Goal: Information Seeking & Learning: Learn about a topic

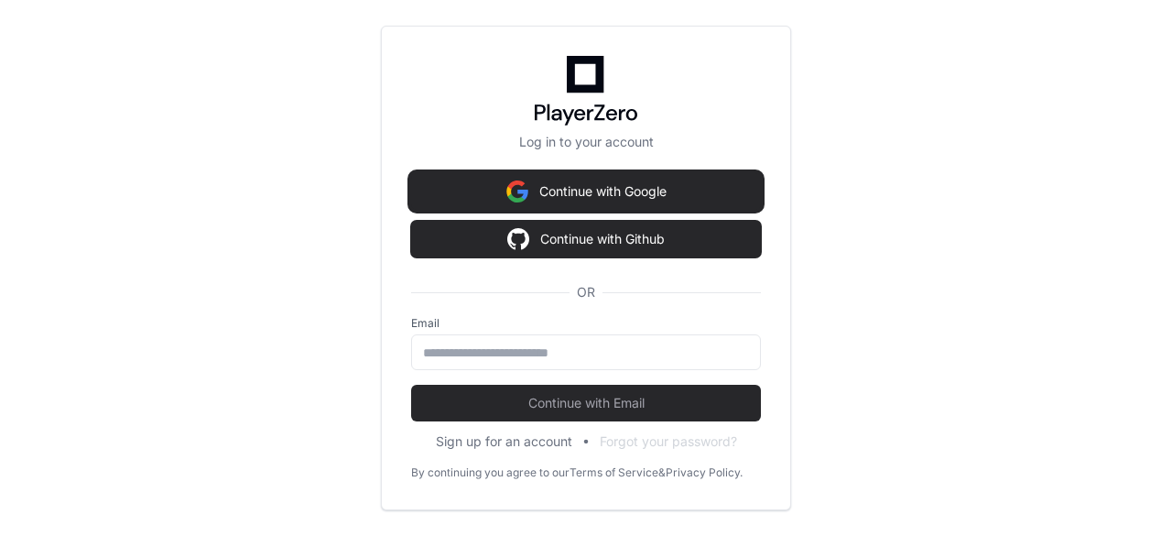
click at [506, 190] on img at bounding box center [517, 191] width 22 height 37
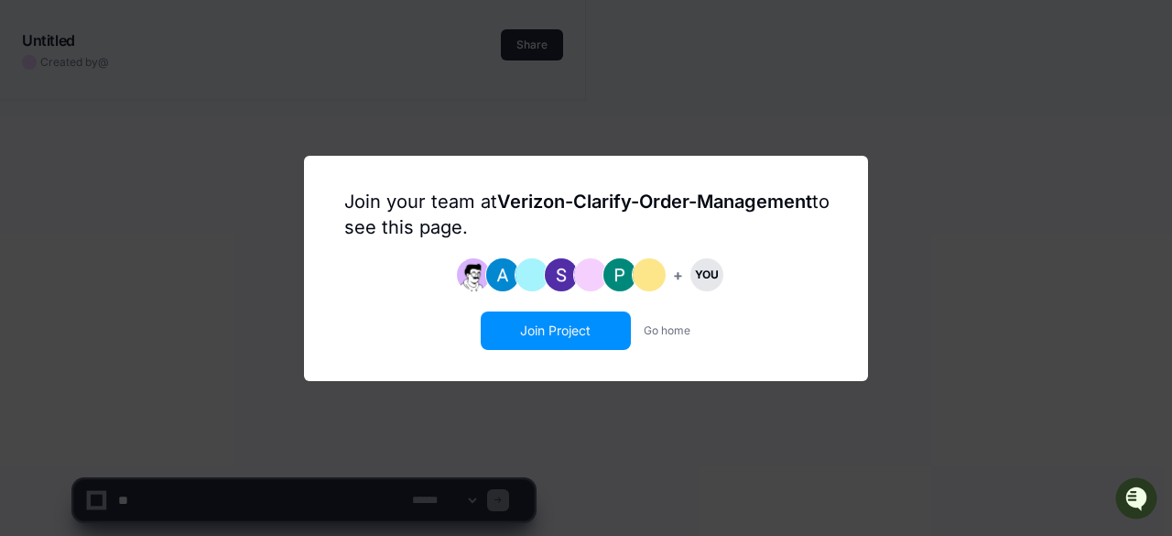
click at [528, 334] on button "Join Project" at bounding box center [556, 330] width 147 height 35
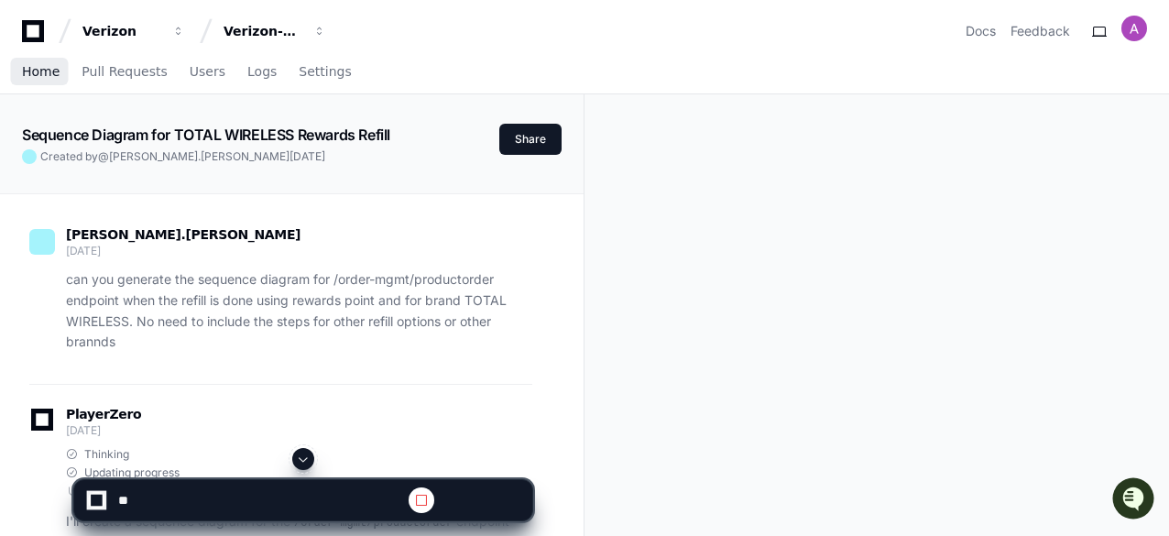
click at [35, 66] on span "Home" at bounding box center [41, 71] width 38 height 11
click at [43, 77] on span "Home" at bounding box center [41, 71] width 38 height 11
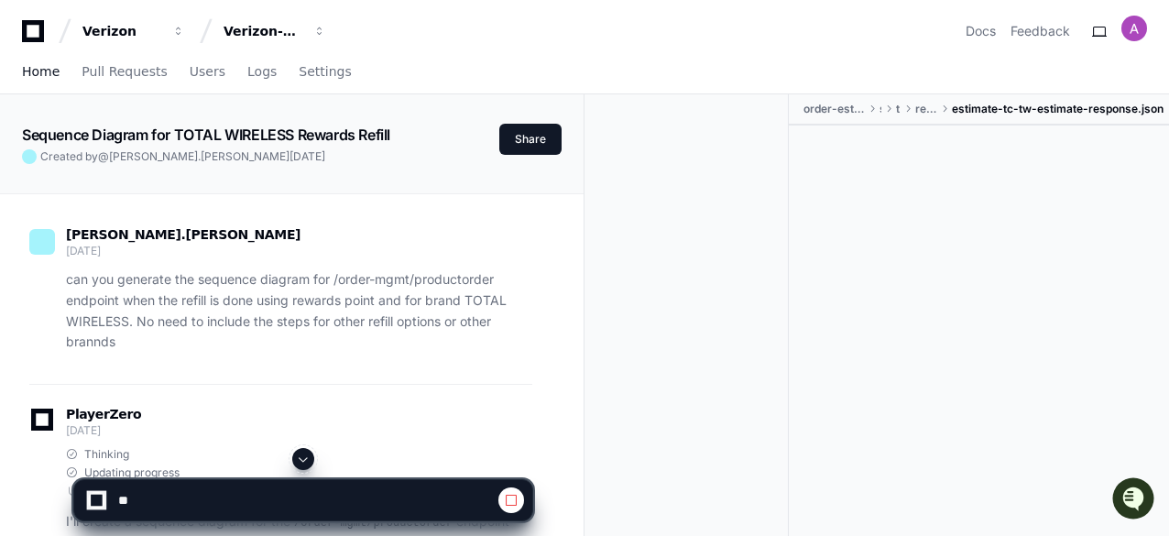
click at [40, 72] on span "Home" at bounding box center [41, 71] width 38 height 11
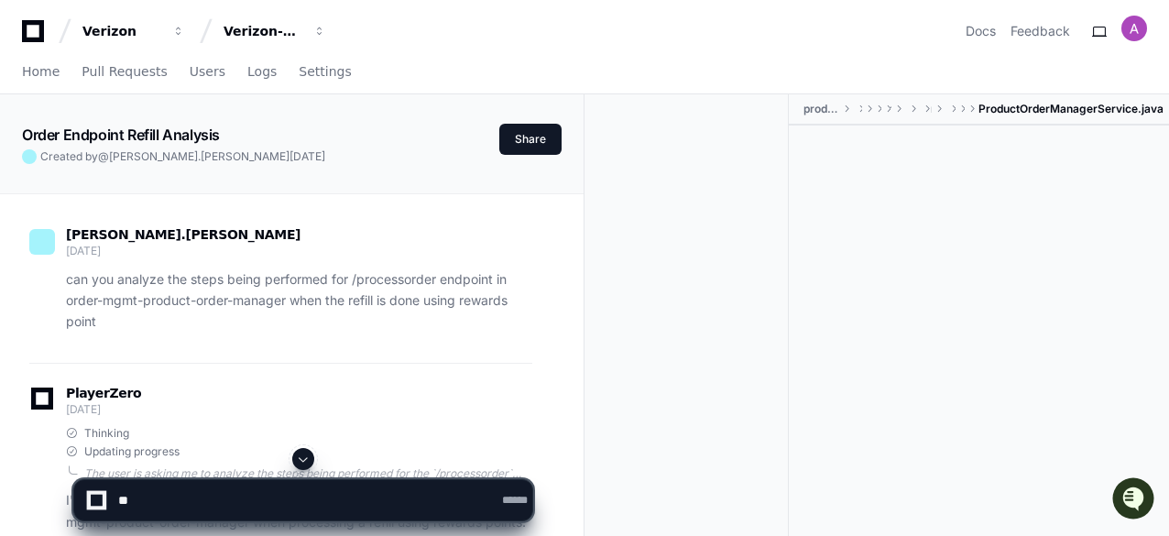
click at [1013, 102] on span "ProductOrderManagerService.java" at bounding box center [1070, 109] width 185 height 15
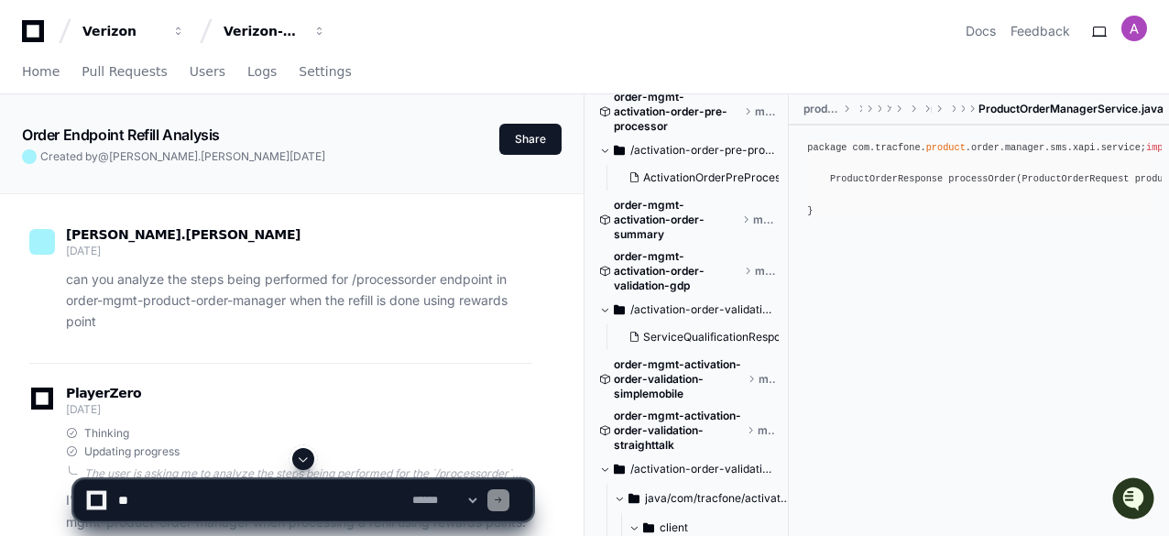
scroll to position [79, 0]
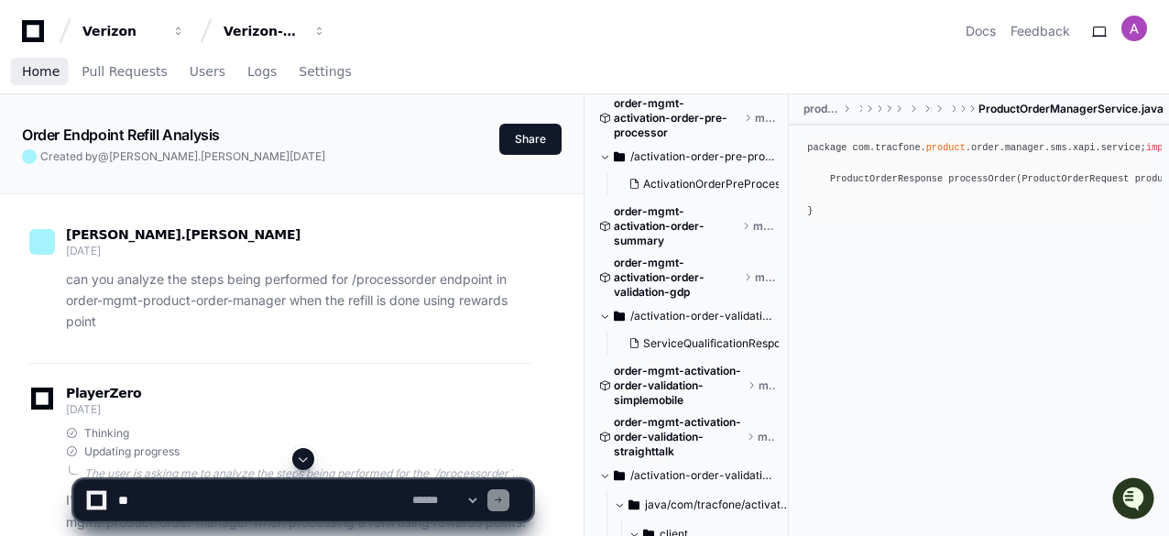
click at [38, 73] on span "Home" at bounding box center [41, 71] width 38 height 11
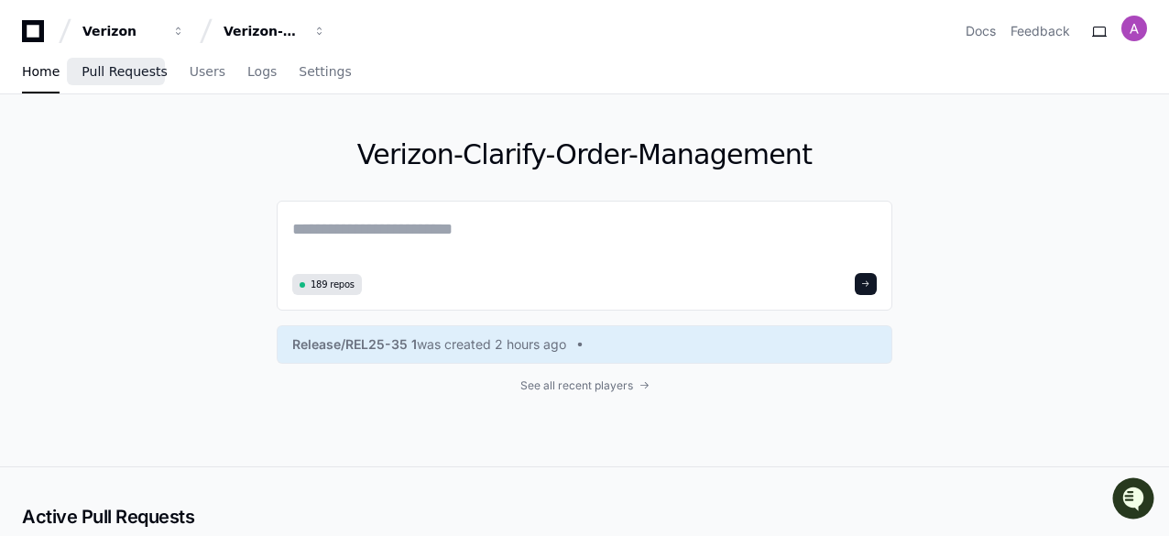
click at [100, 71] on span "Pull Requests" at bounding box center [124, 71] width 85 height 11
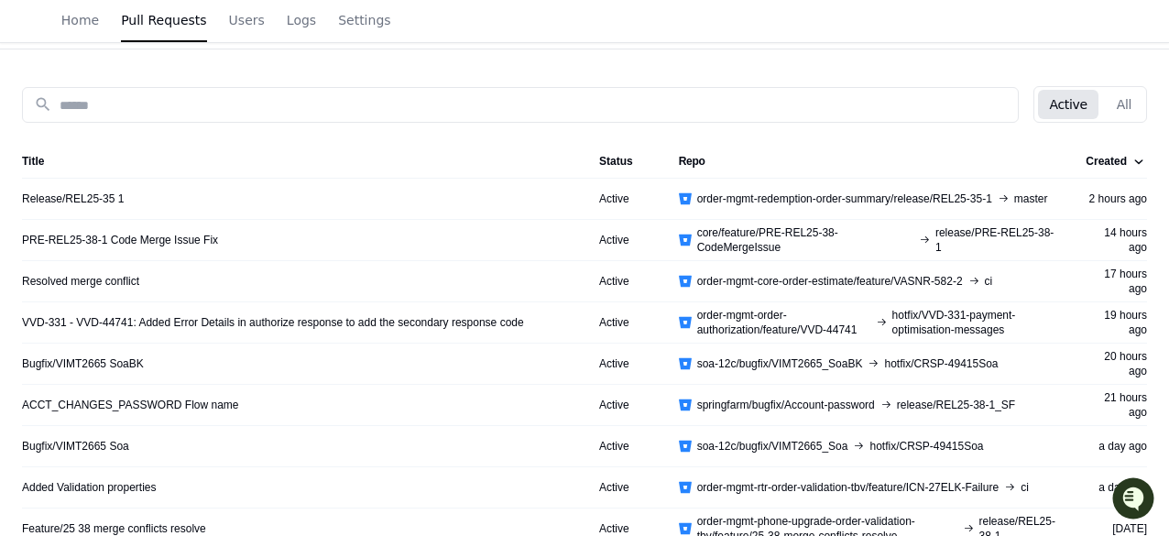
scroll to position [180, 0]
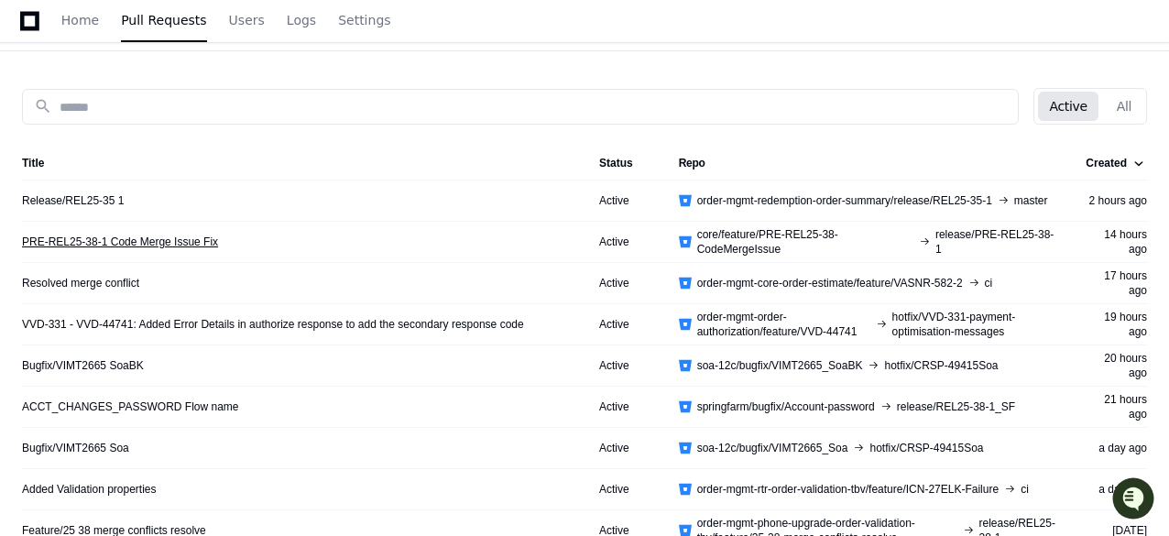
click at [183, 240] on link "PRE-REL25-38-1 Code Merge Issue Fix" at bounding box center [120, 241] width 196 height 15
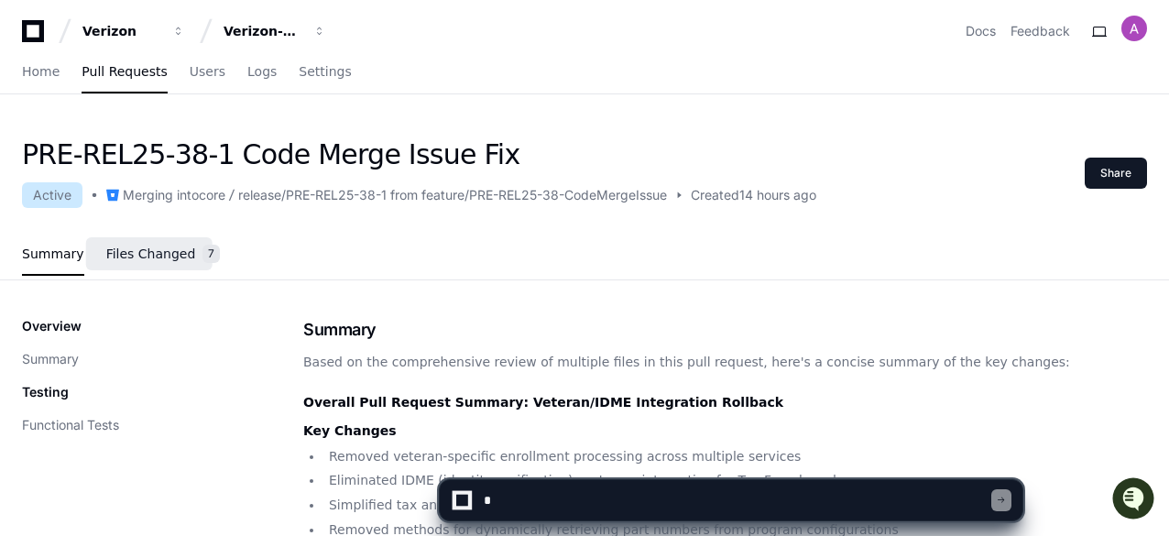
click at [139, 250] on span "Files Changed" at bounding box center [151, 253] width 90 height 11
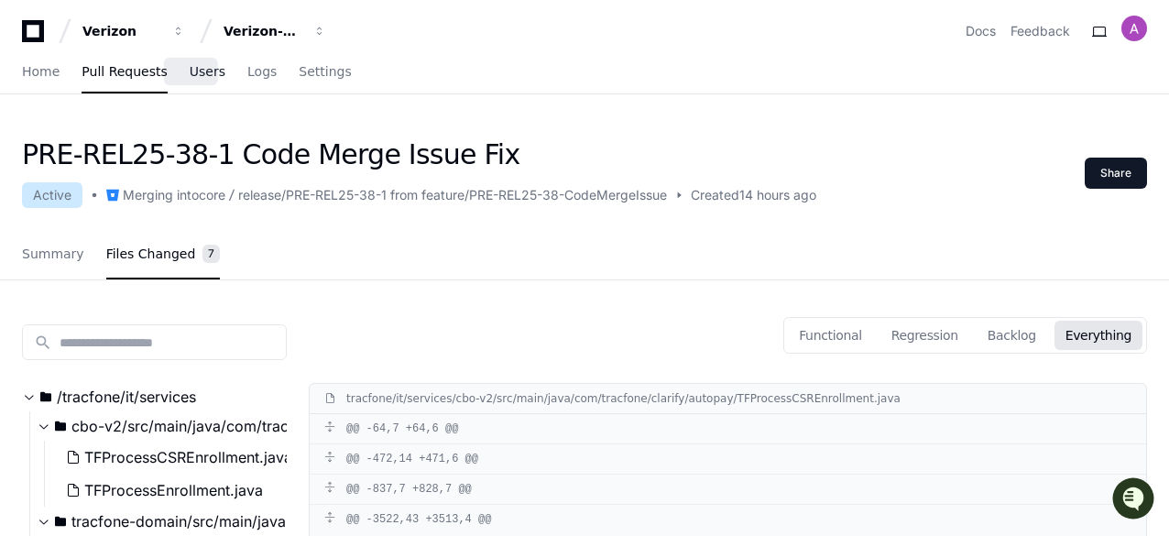
click at [191, 75] on span "Users" at bounding box center [208, 71] width 36 height 11
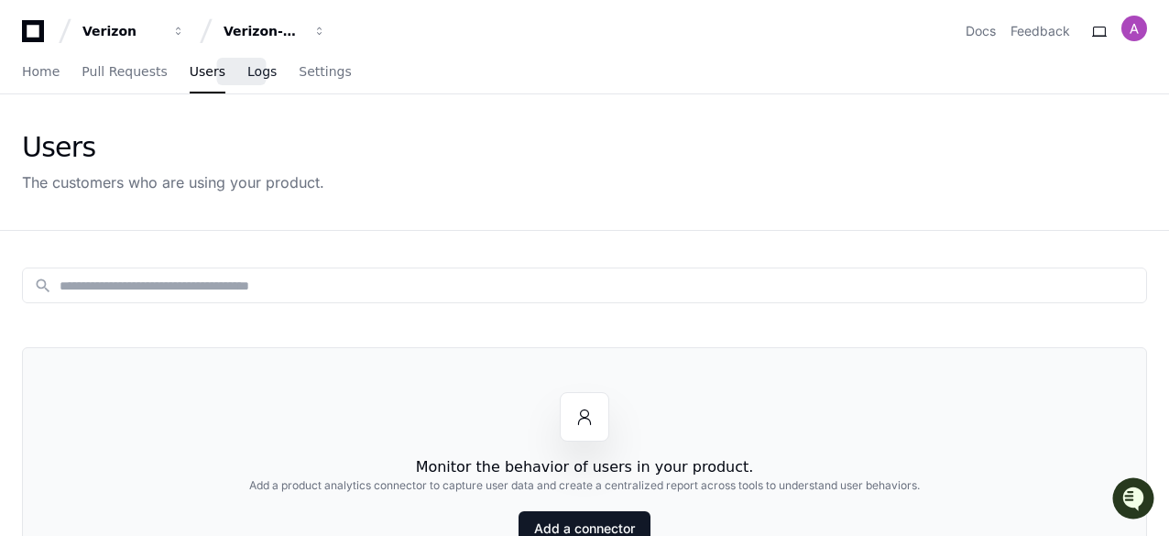
click at [247, 76] on span "Logs" at bounding box center [261, 71] width 29 height 11
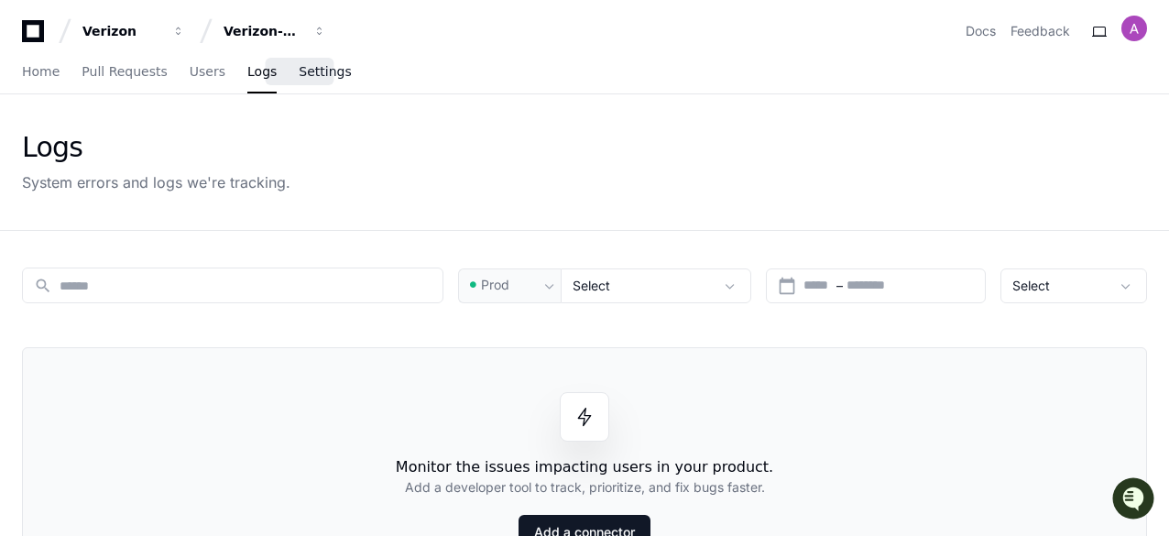
click at [299, 66] on span "Settings" at bounding box center [325, 71] width 52 height 11
